Goal: Book appointment/travel/reservation

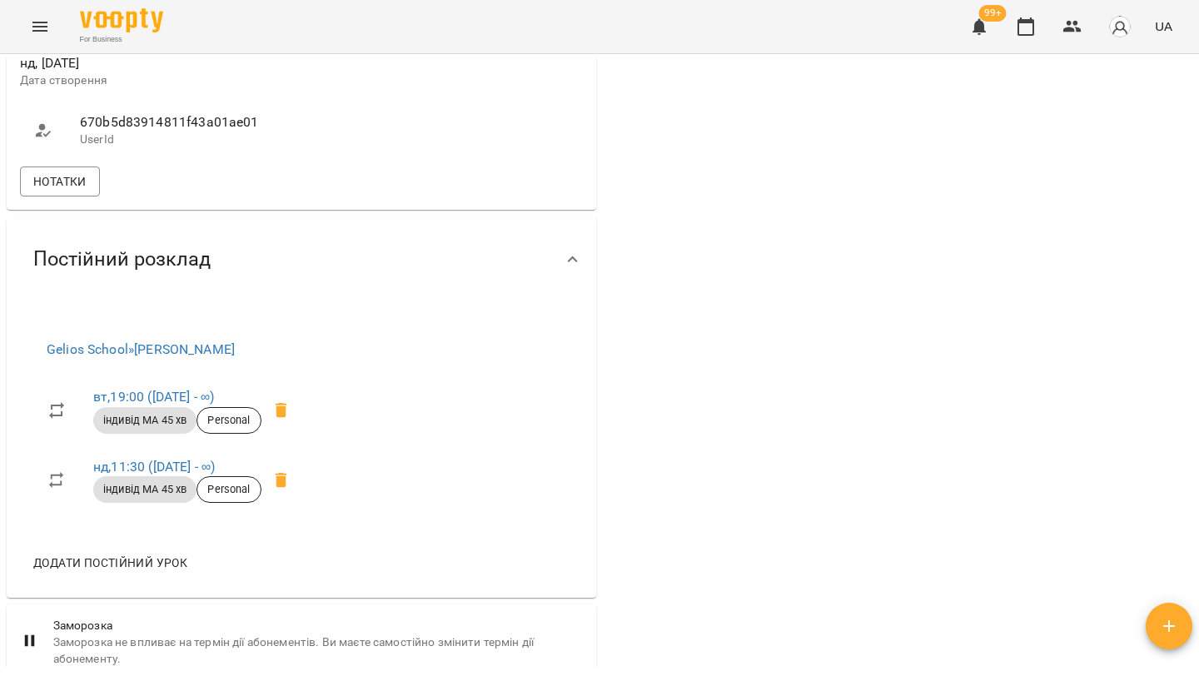
scroll to position [1496, 0]
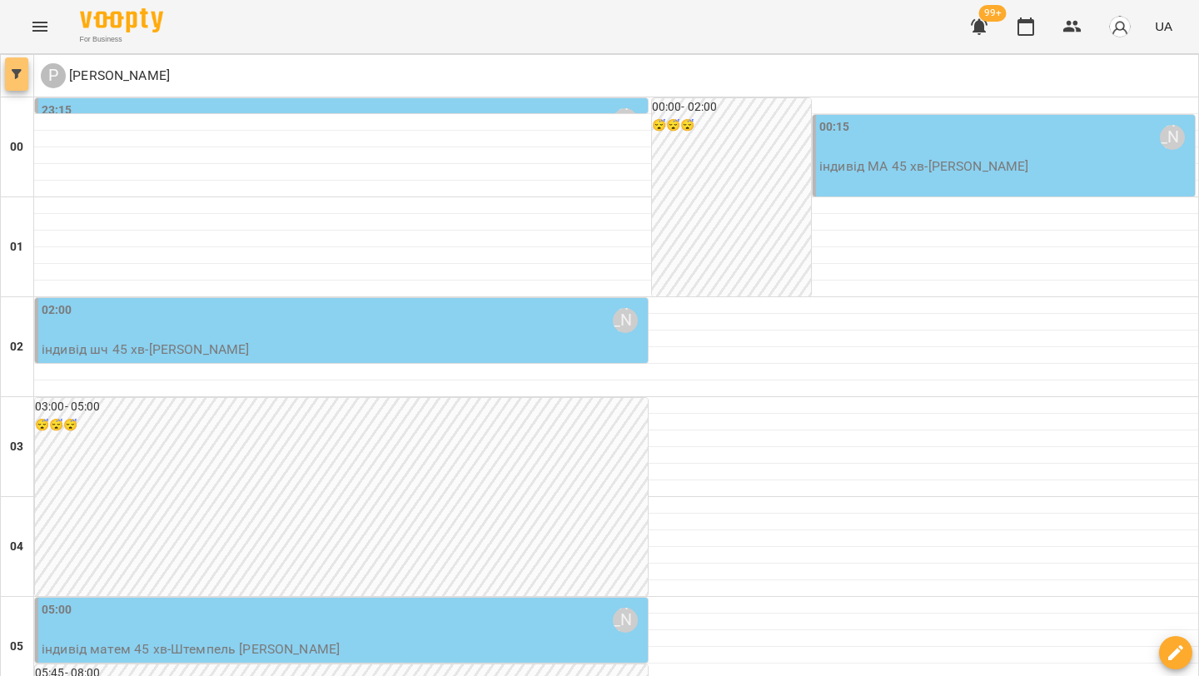
click at [22, 73] on span "button" at bounding box center [16, 74] width 23 height 10
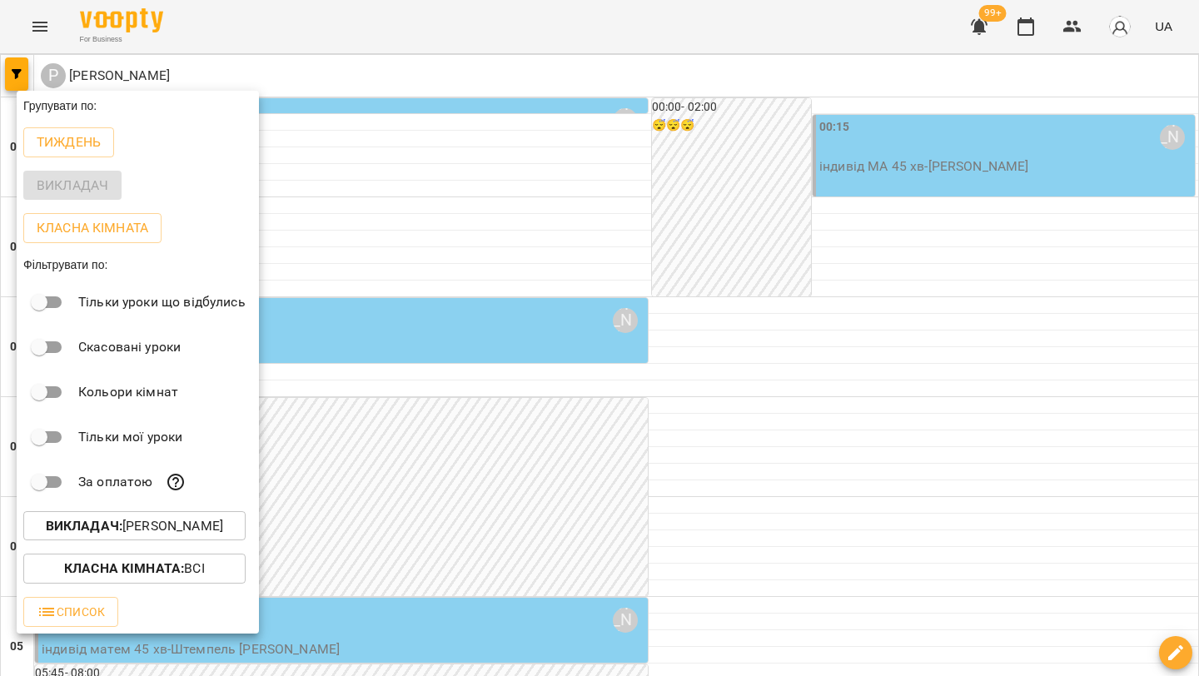
click at [140, 536] on p "Викладач : Рогаткіна Валерія" at bounding box center [134, 526] width 177 height 20
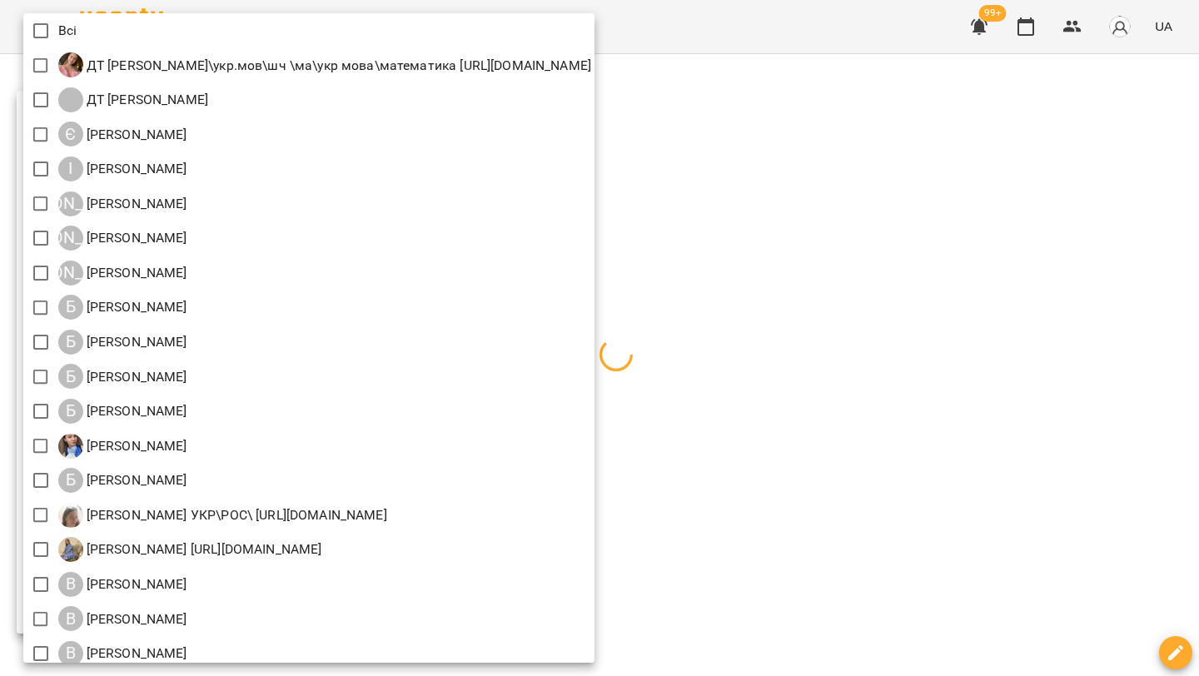
click at [1009, 261] on div at bounding box center [599, 338] width 1199 height 676
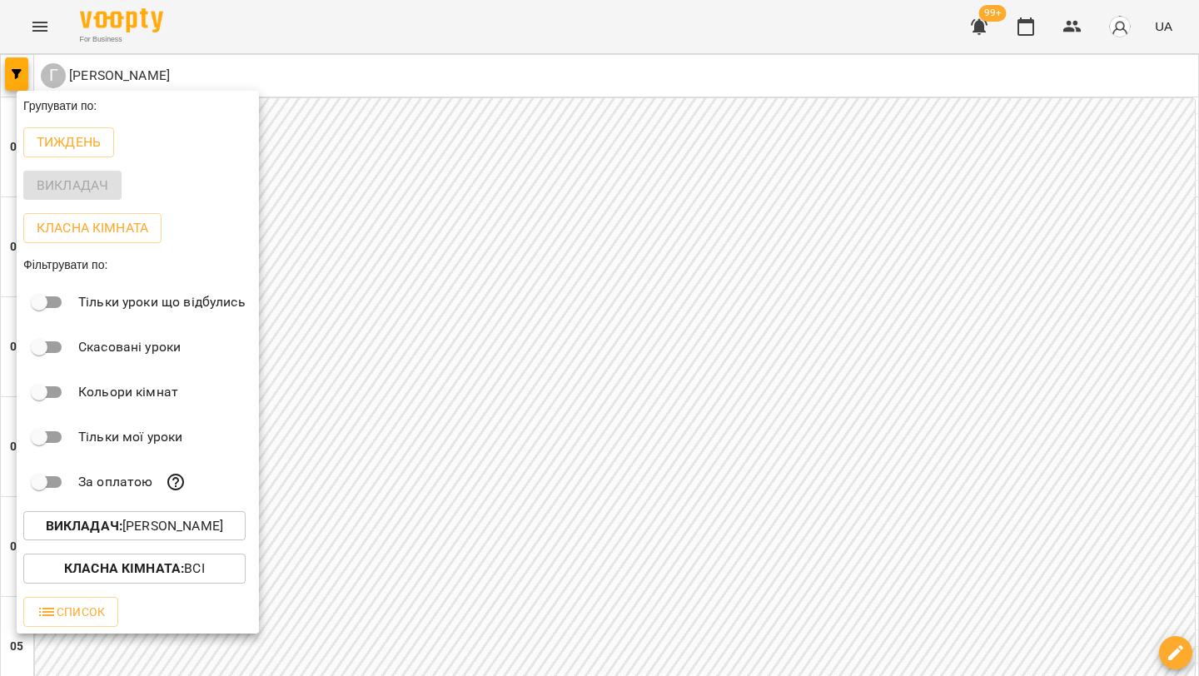
click at [462, 341] on div at bounding box center [599, 338] width 1199 height 676
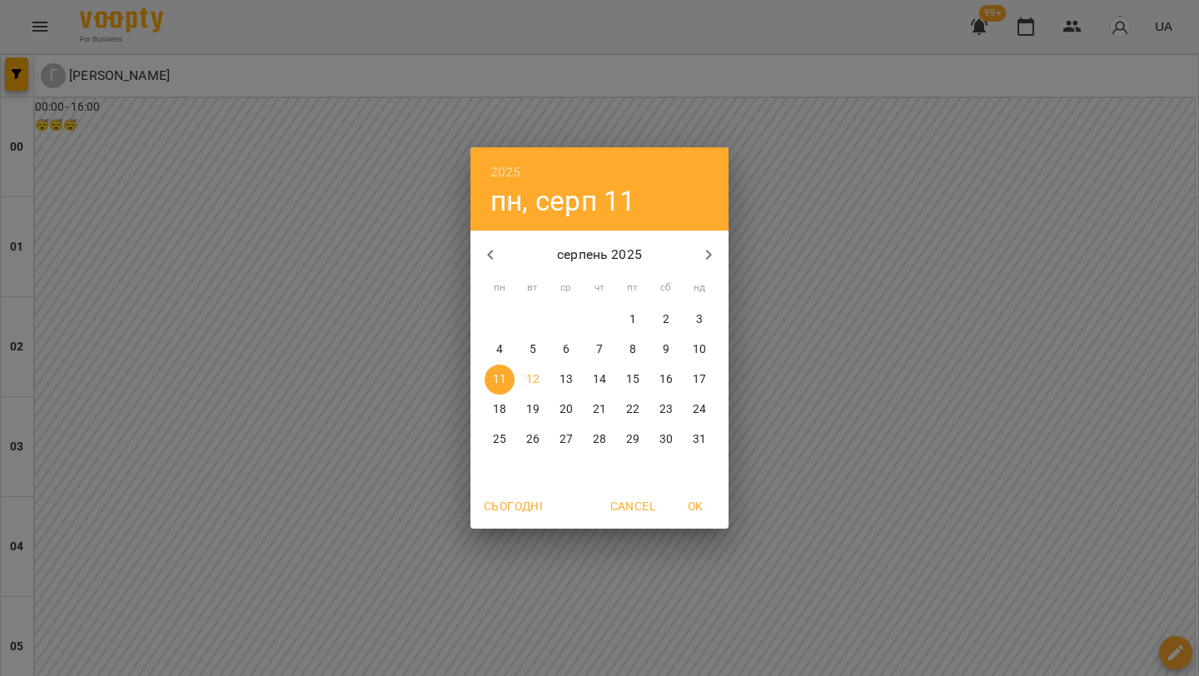
click at [564, 383] on p "13" at bounding box center [566, 379] width 13 height 17
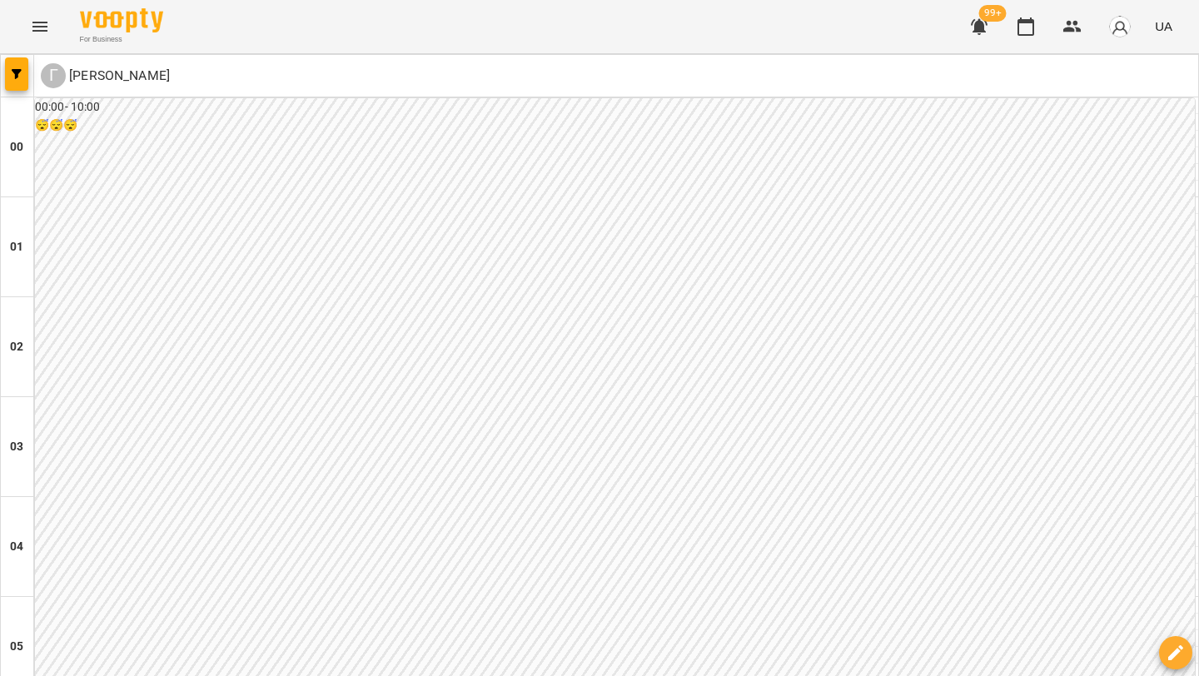
scroll to position [1822, 0]
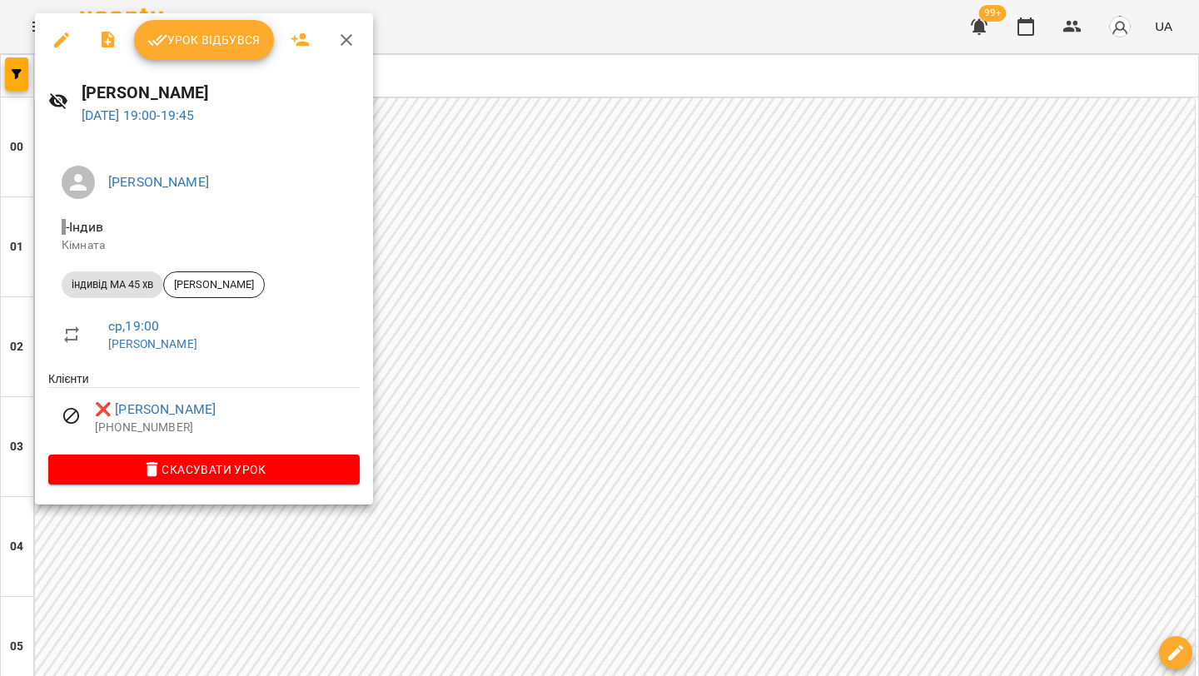
click at [920, 396] on div at bounding box center [599, 338] width 1199 height 676
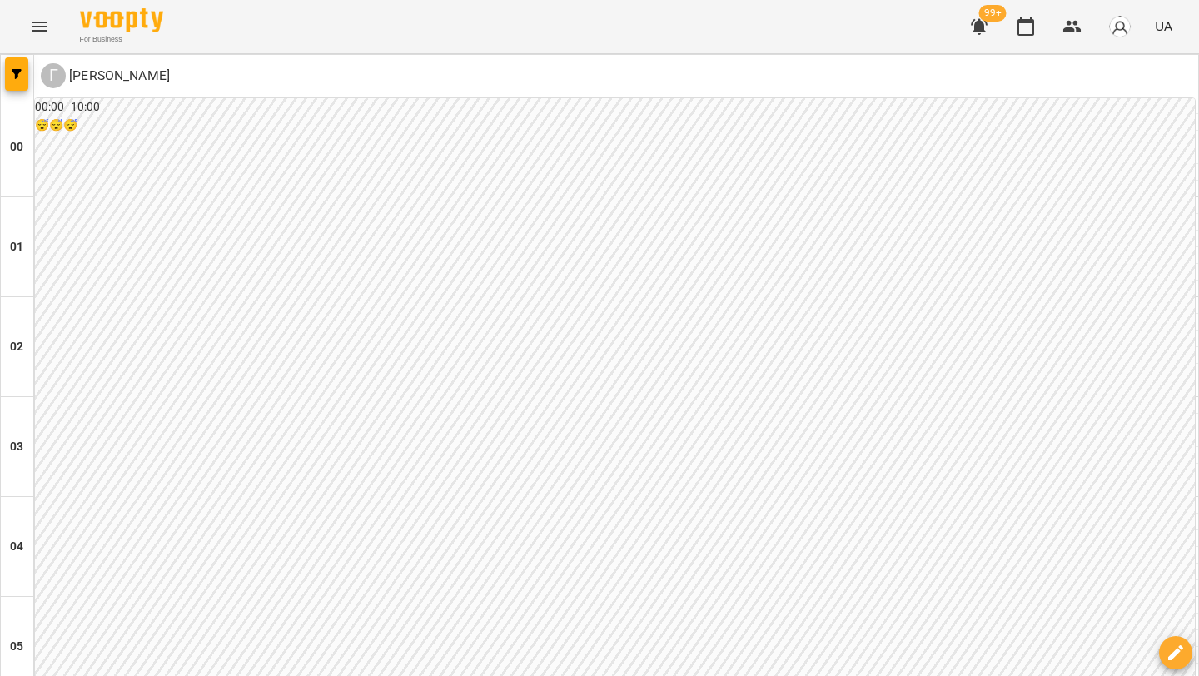
scroll to position [1759, 0]
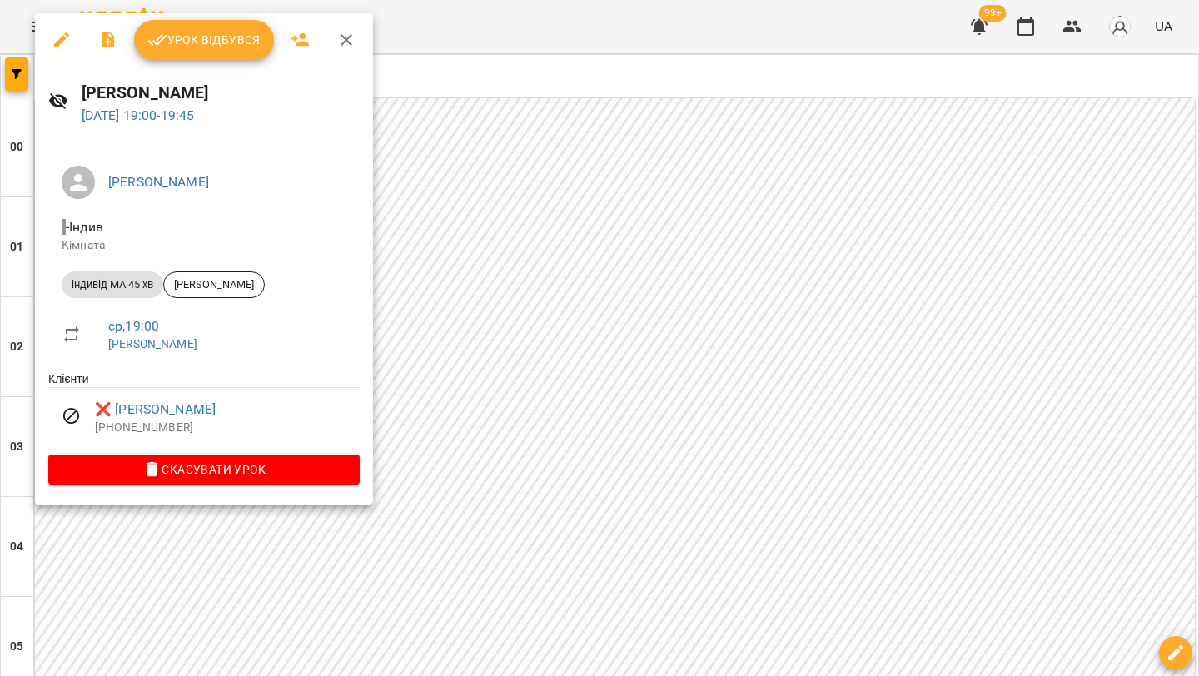
click at [913, 307] on div at bounding box center [599, 338] width 1199 height 676
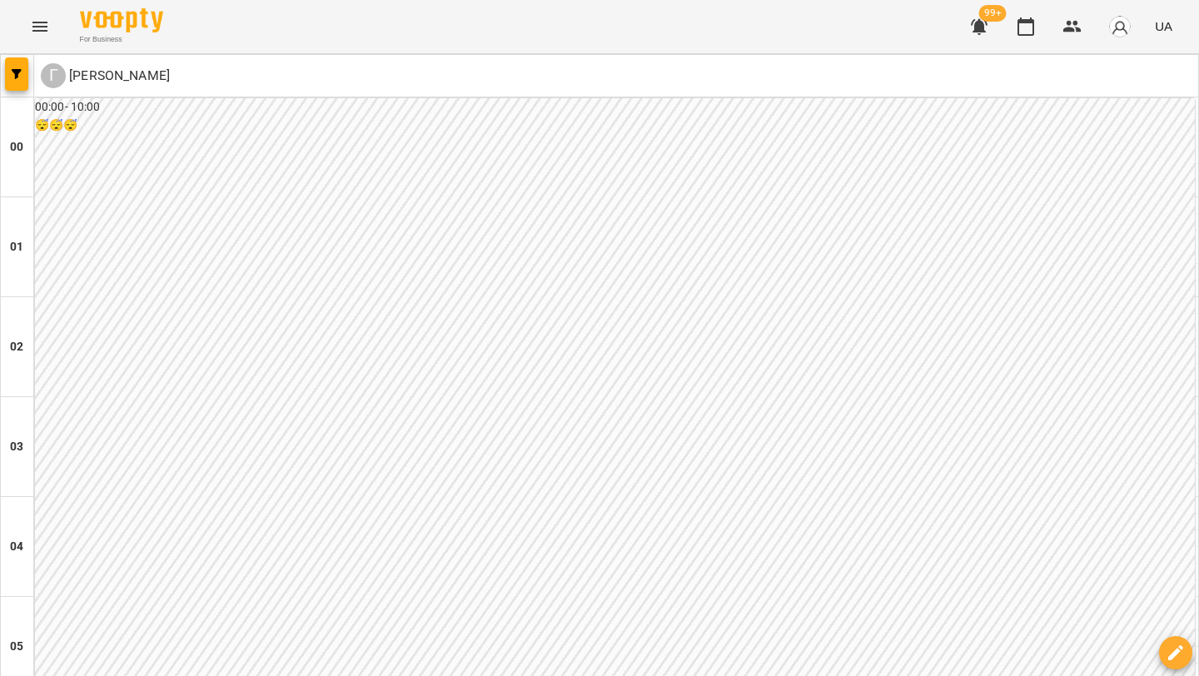
scroll to position [1736, 0]
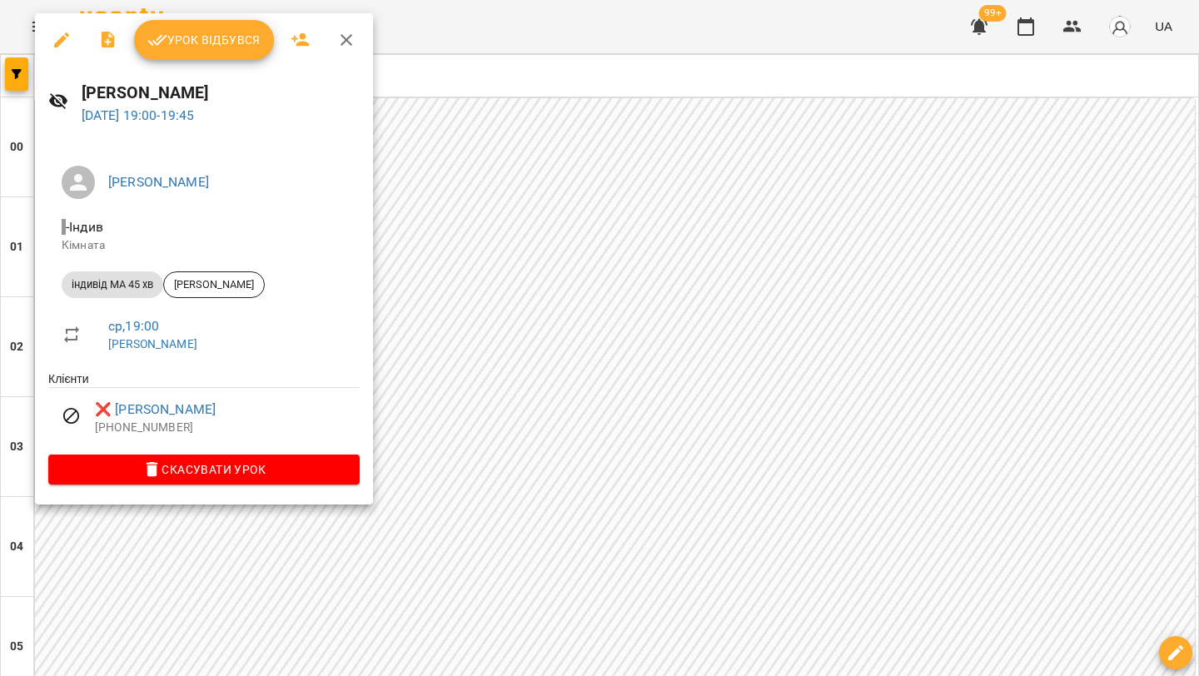
click at [655, 346] on div at bounding box center [599, 338] width 1199 height 676
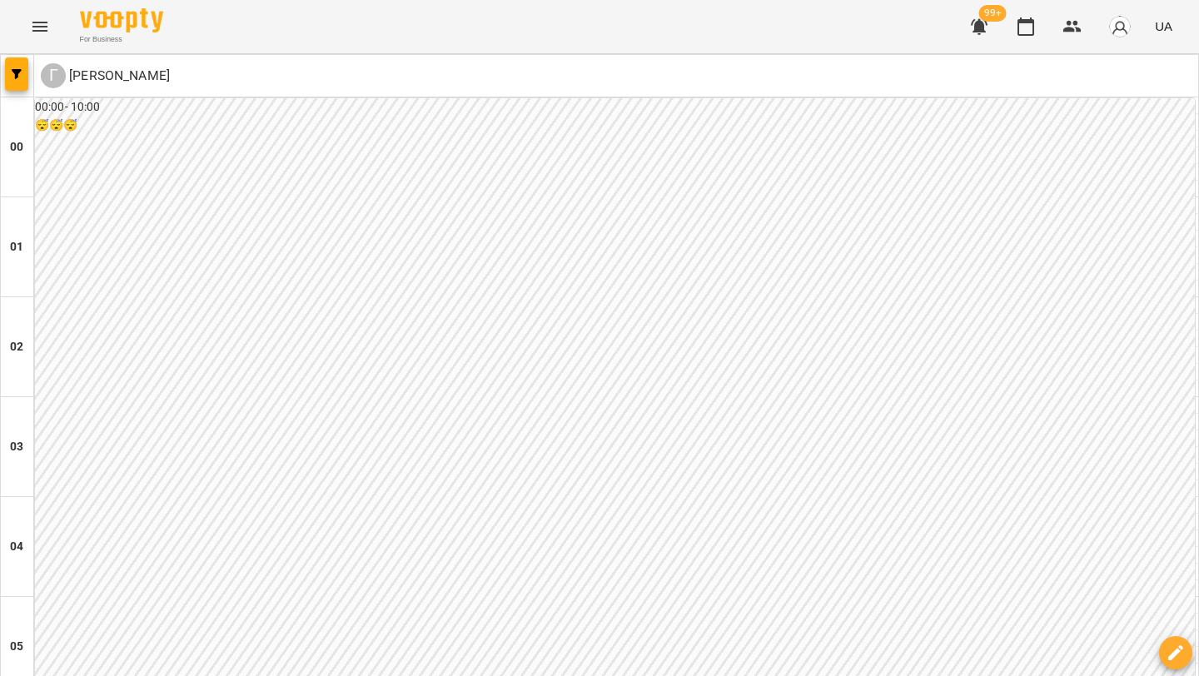
scroll to position [0, 0]
